Goal: Task Accomplishment & Management: Use online tool/utility

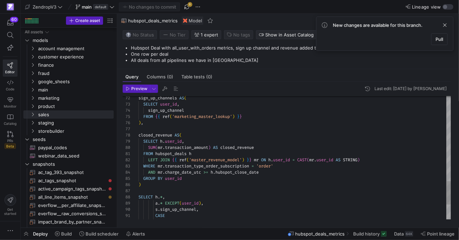
scroll to position [62, 0]
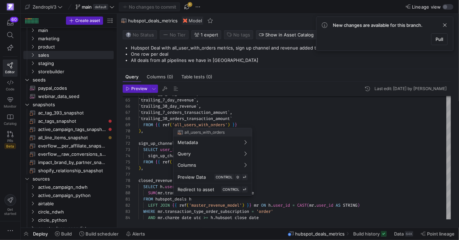
click at [204, 124] on div at bounding box center [229, 120] width 459 height 240
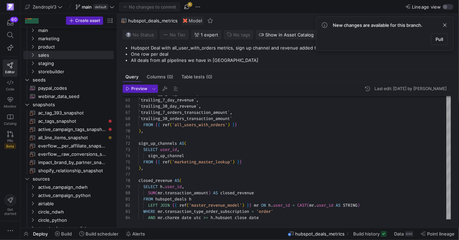
click at [204, 124] on div ") , sign_up_channels AS ( SELECT user_id , sign_up_channel FROM { { ref ( 'mark…" at bounding box center [344, 22] width 413 height 653
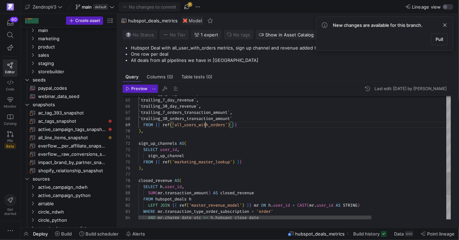
scroll to position [49, 67]
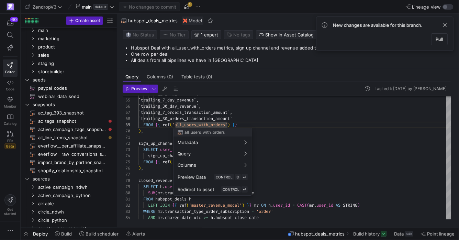
click at [191, 125] on div at bounding box center [229, 120] width 459 height 240
click at [249, 123] on div at bounding box center [229, 120] width 459 height 240
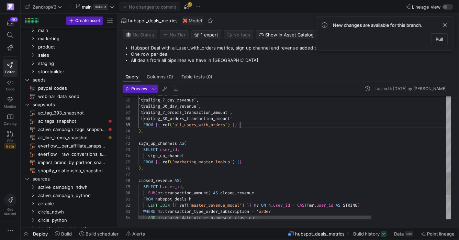
click at [249, 123] on div ") , sign_up_channels AS ( SELECT user_id , sign_up_channel FROM { { ref ( 'mark…" at bounding box center [344, 22] width 413 height 653
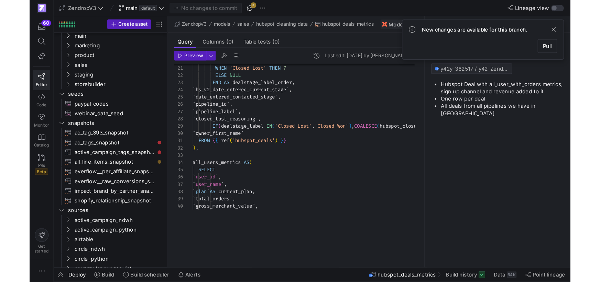
scroll to position [49, 101]
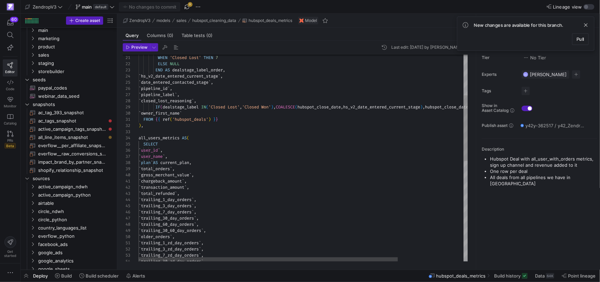
click at [183, 128] on div "` gross_merchant_value ` , ` total_orders ` , ` plan ` AS current_plan , ` user…" at bounding box center [344, 251] width 413 height 653
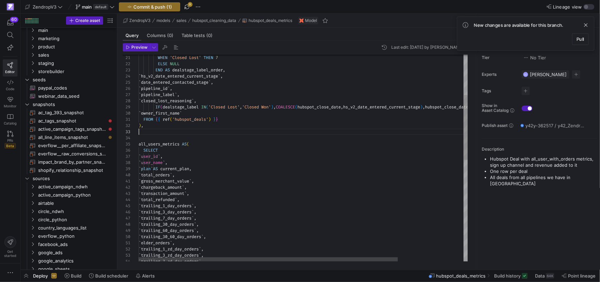
scroll to position [12, 0]
type textarea "FROM {{ ref('hubspot_deals') }} ), all_users_metrics AS( SELECT `user_id`, `use…"
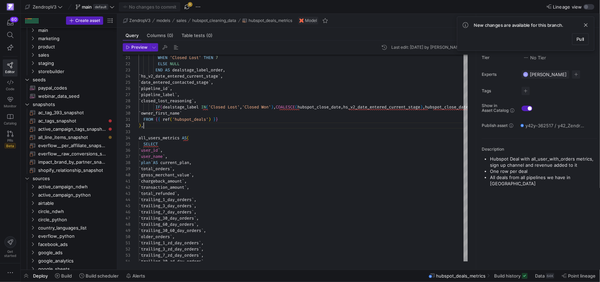
drag, startPoint x: 185, startPoint y: 6, endPoint x: 189, endPoint y: 11, distance: 6.1
click at [185, 6] on span "button" at bounding box center [187, 7] width 8 height 8
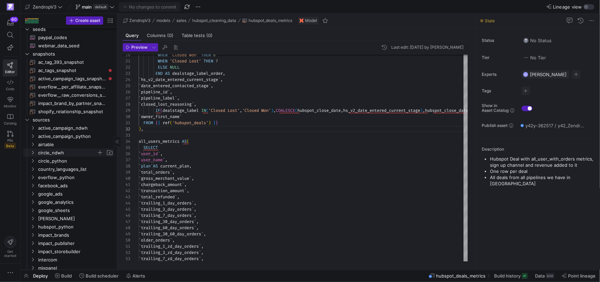
scroll to position [0, 0]
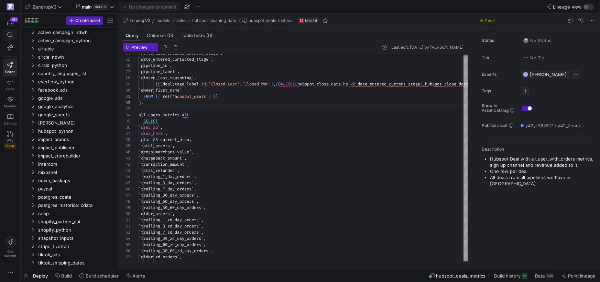
click at [15, 31] on span at bounding box center [10, 35] width 14 height 12
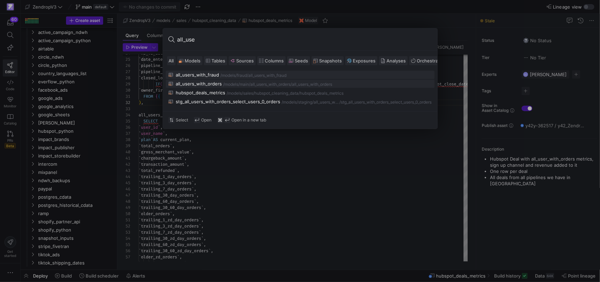
type input "all_use"
click at [202, 81] on div "all_users_with_orders" at bounding box center [199, 83] width 46 height 5
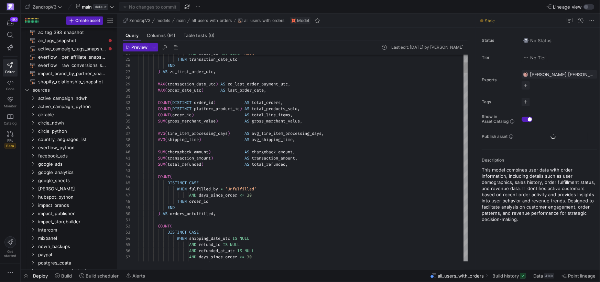
scroll to position [90, 0]
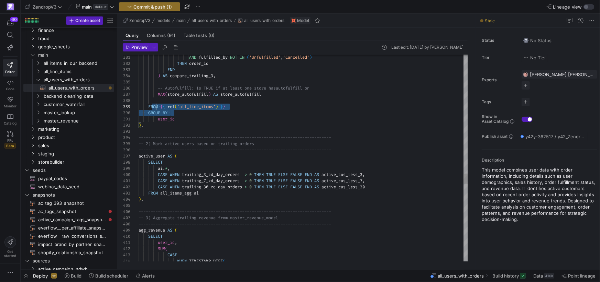
scroll to position [49, 17]
drag, startPoint x: 204, startPoint y: 115, endPoint x: 162, endPoint y: 110, distance: 42.6
drag, startPoint x: 182, startPoint y: 122, endPoint x: 163, endPoint y: 107, distance: 24.3
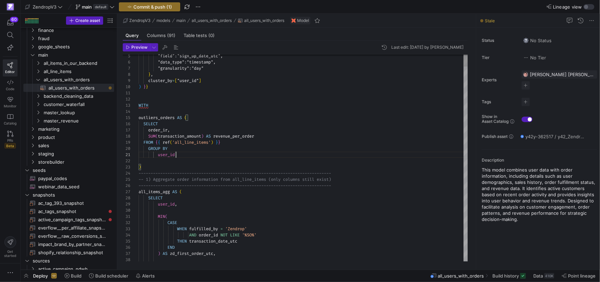
scroll to position [0, 37]
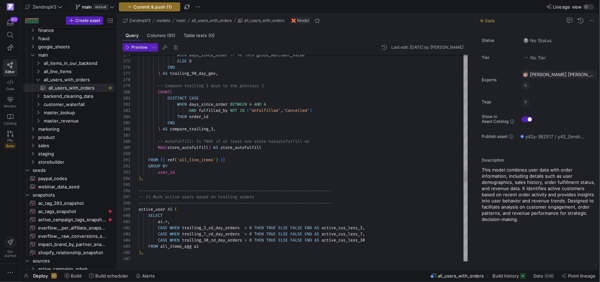
scroll to position [0, 89]
click at [235, 161] on div "FROM { { ref ( 'all_line_items' ) } }" at bounding box center [302, 160] width 329 height 6
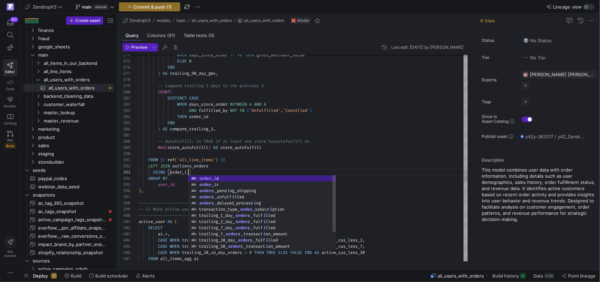
scroll to position [12, 52]
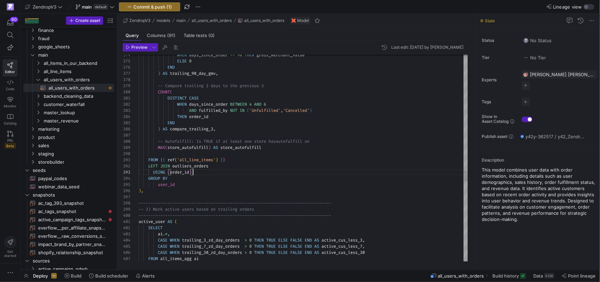
click at [222, 171] on div "USING ( order_id )" at bounding box center [302, 172] width 329 height 6
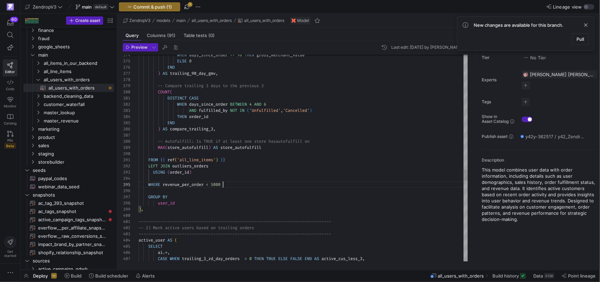
scroll to position [24, 84]
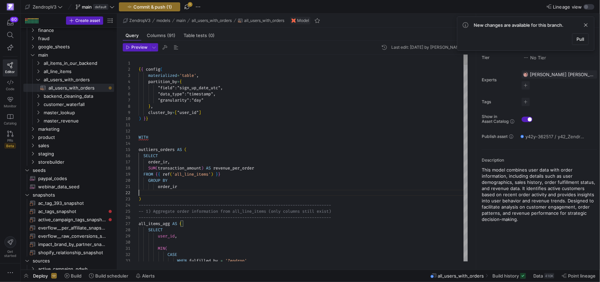
scroll to position [6, 0]
click at [162, 191] on div at bounding box center [302, 193] width 329 height 6
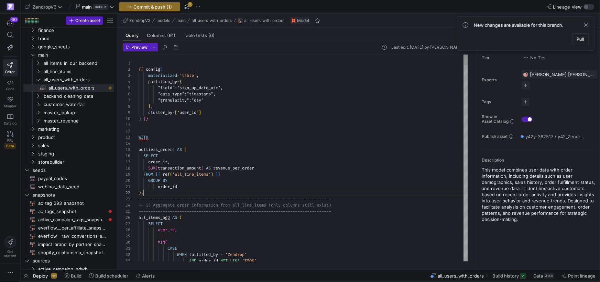
scroll to position [6, 4]
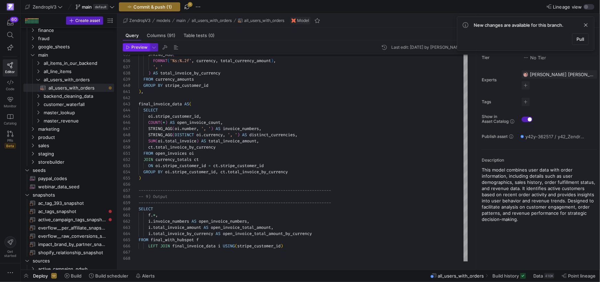
click at [142, 48] on span "Preview" at bounding box center [139, 47] width 16 height 5
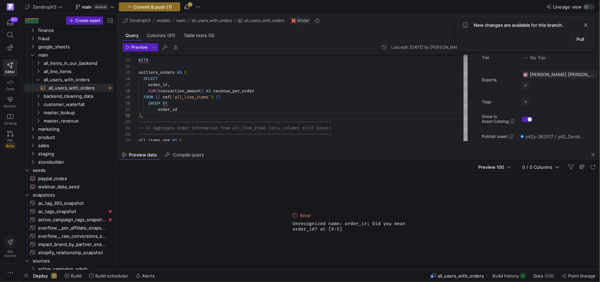
scroll to position [37, 32]
click at [170, 83] on span "," at bounding box center [168, 84] width 2 height 5
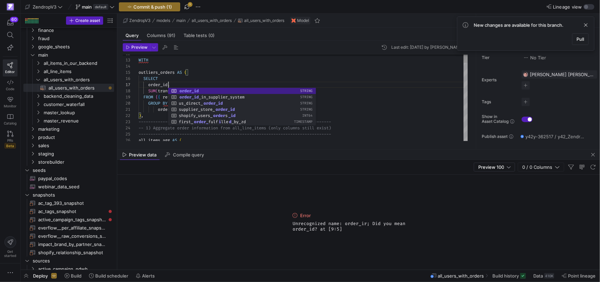
scroll to position [31, 20]
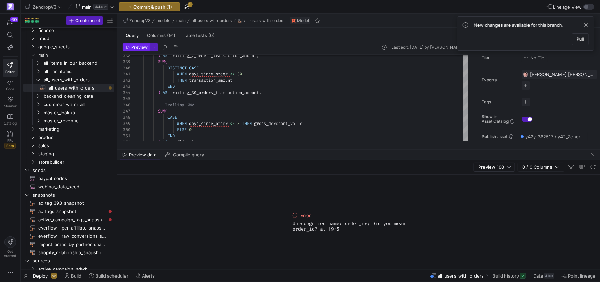
type textarea "WITH outliers_orders AS ( SELECT order_id, SUM(transaction_amount) AS revenue_p…"
click at [138, 47] on span "Preview" at bounding box center [139, 47] width 16 height 5
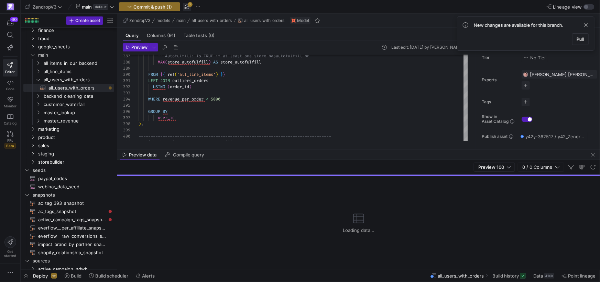
click at [186, 7] on span "button" at bounding box center [187, 7] width 8 height 8
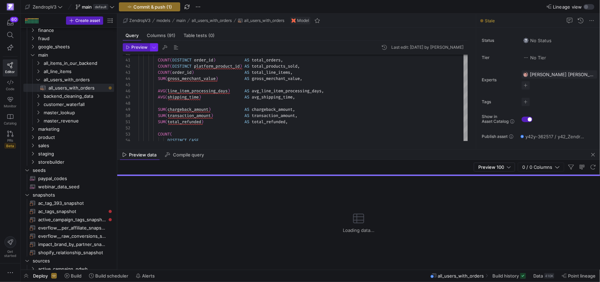
click at [157, 46] on y42-icon-button at bounding box center [154, 47] width 8 height 8
click at [259, 49] on div at bounding box center [300, 141] width 600 height 282
click at [459, 239] on span "Build history" at bounding box center [505, 275] width 26 height 5
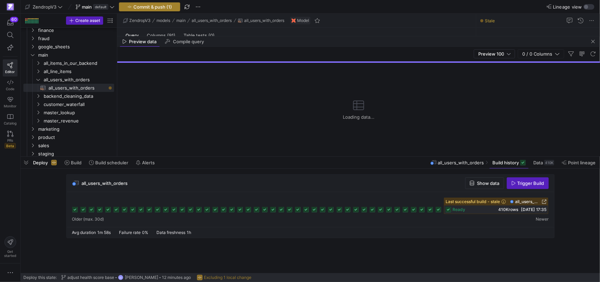
click at [166, 10] on span "button" at bounding box center [149, 7] width 60 height 8
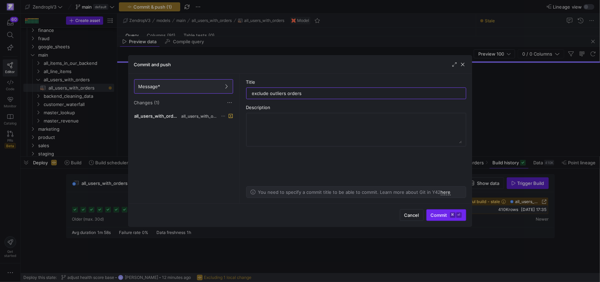
type input "exclude outliers orders"
click at [435, 219] on span "submit" at bounding box center [445, 215] width 39 height 11
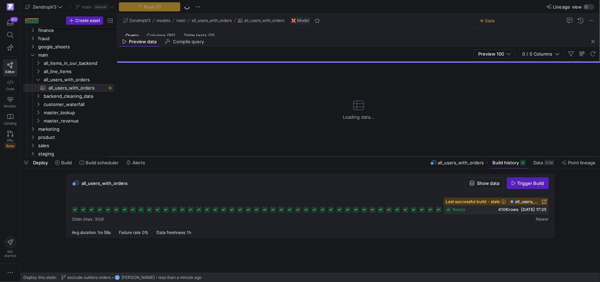
click at [459, 167] on span at bounding box center [508, 162] width 39 height 11
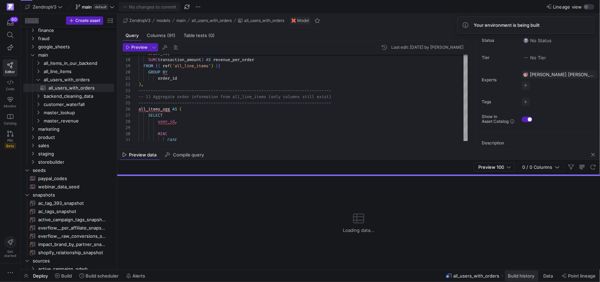
click at [459, 239] on span "Build history" at bounding box center [520, 275] width 26 height 5
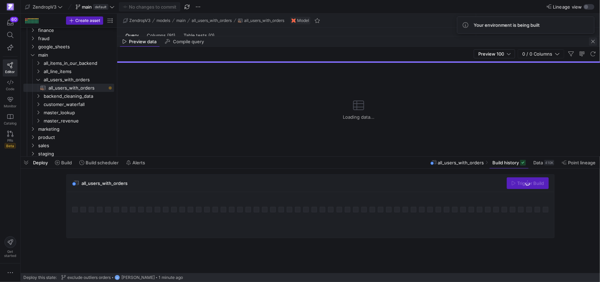
click at [459, 43] on span "button" at bounding box center [593, 41] width 8 height 8
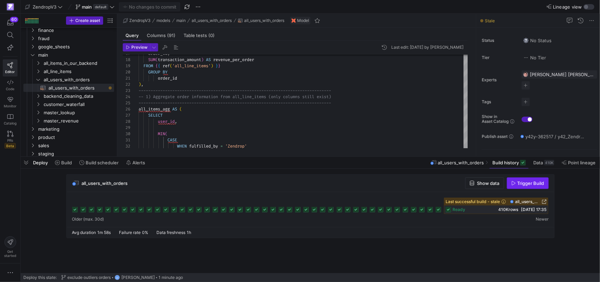
click at [459, 181] on span "Trigger Build" at bounding box center [530, 183] width 27 height 5
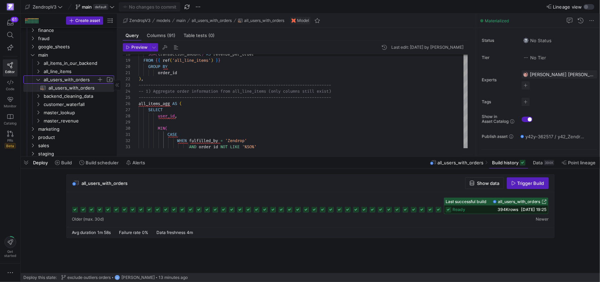
click at [38, 79] on icon "Press SPACE to select this row." at bounding box center [38, 80] width 5 height 4
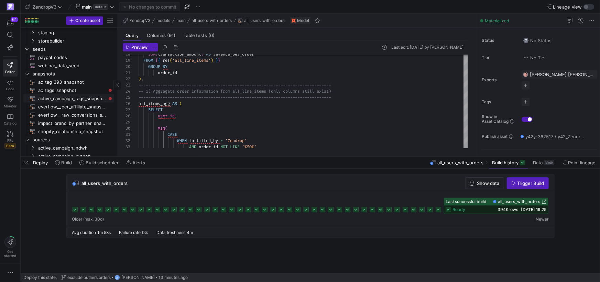
scroll to position [116, 0]
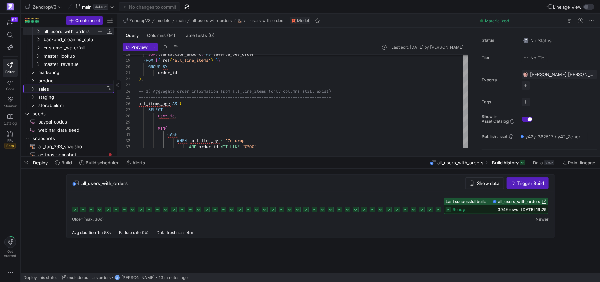
click at [34, 90] on icon "Press SPACE to select this row." at bounding box center [32, 89] width 5 height 4
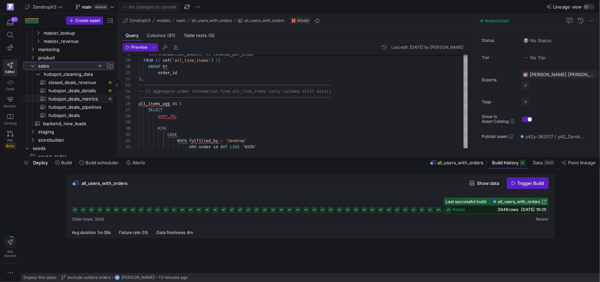
scroll to position [108, 0]
click at [74, 95] on span "hubspot_deals_metrics​​​​​​​​​​" at bounding box center [77, 97] width 58 height 8
type textarea "WITH hubspot_deals AS( SELECT `deal_id`, `user_id`, `user_email`, `dealname`, `…"
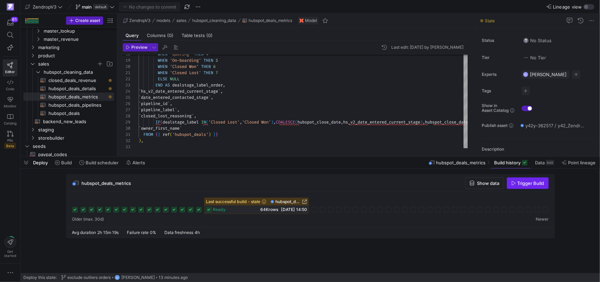
click at [459, 185] on span "Trigger Build" at bounding box center [530, 183] width 27 height 5
